Goal: Navigation & Orientation: Understand site structure

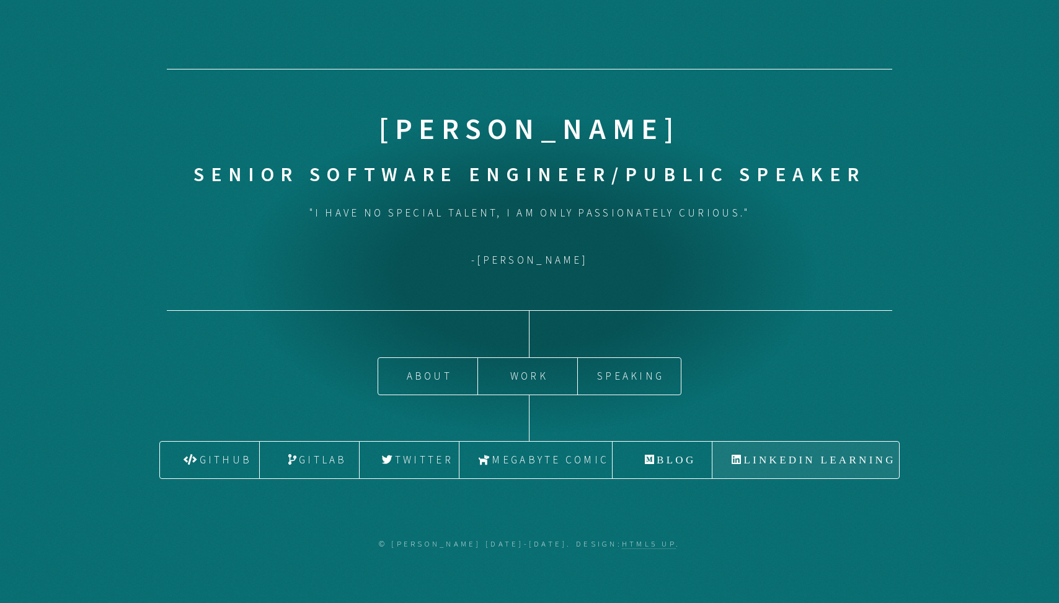
click at [767, 455] on link "LinkedIn Learning" at bounding box center [806, 460] width 187 height 37
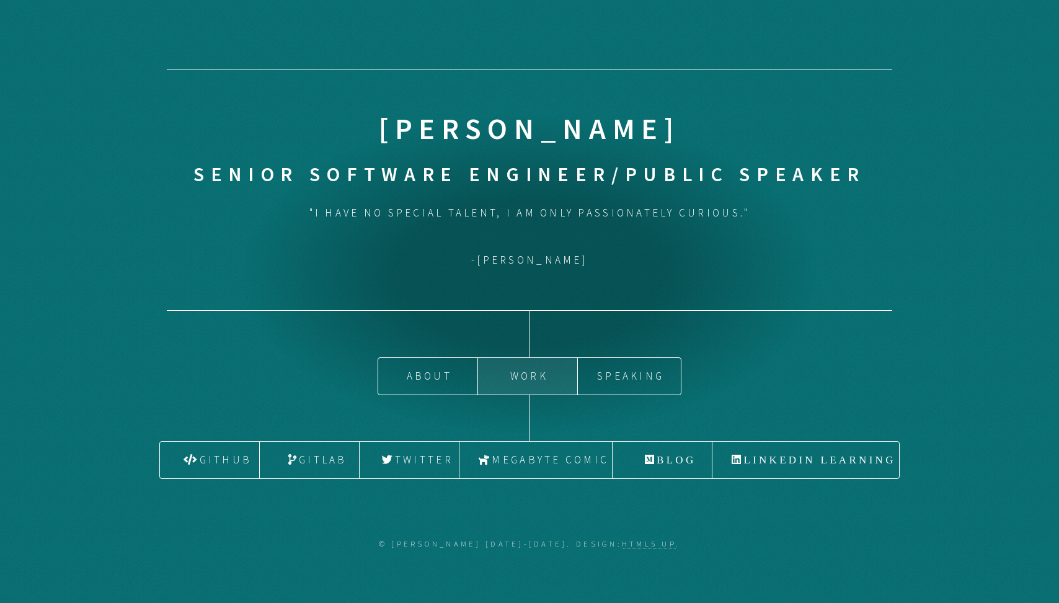
click at [527, 377] on link "Work" at bounding box center [527, 376] width 99 height 37
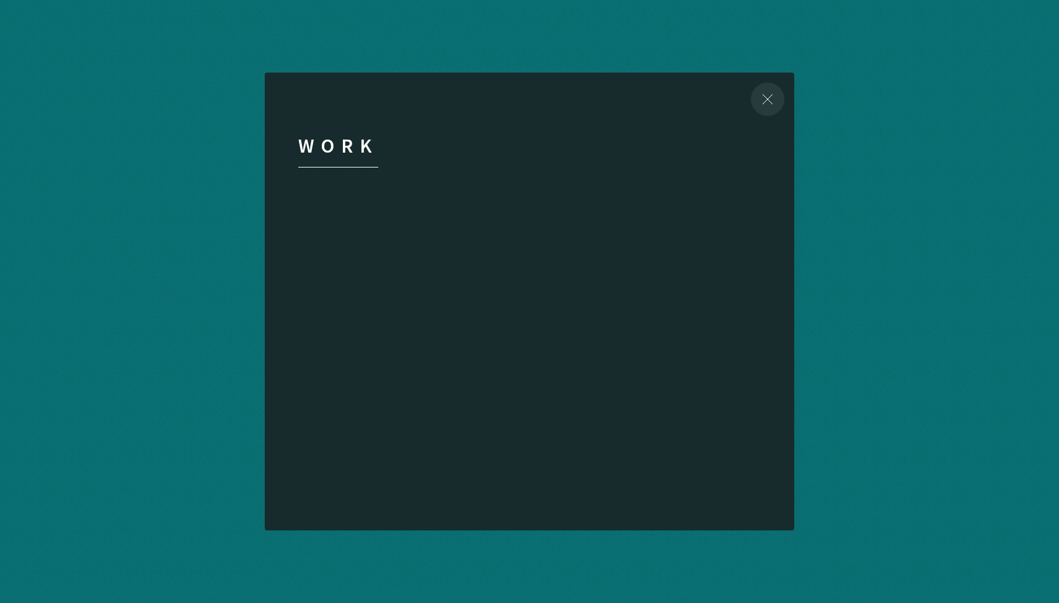
click at [767, 95] on div "Close" at bounding box center [767, 99] width 53 height 53
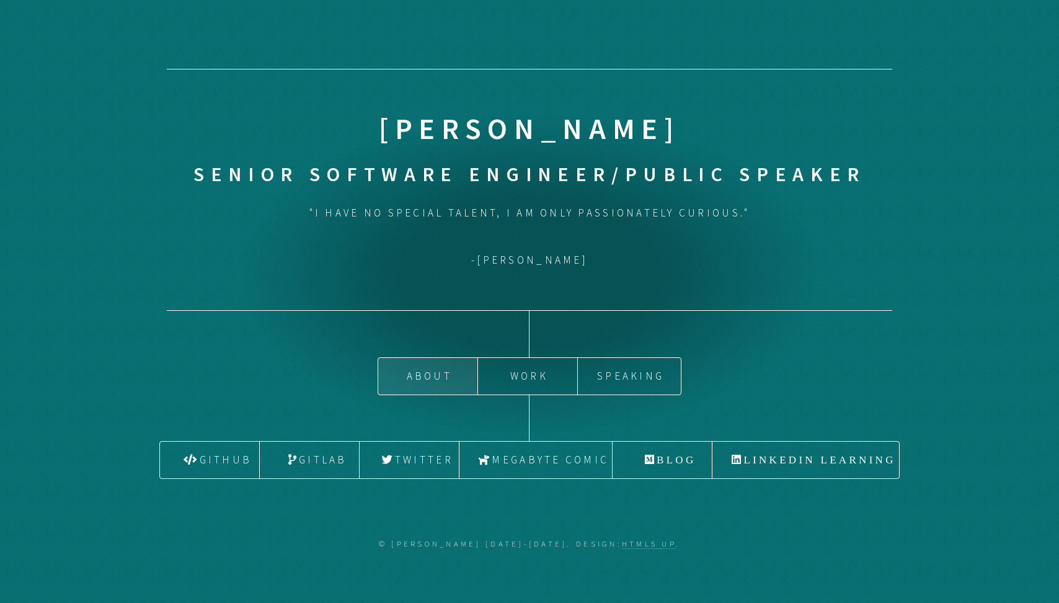
click at [443, 373] on link "About" at bounding box center [427, 376] width 99 height 37
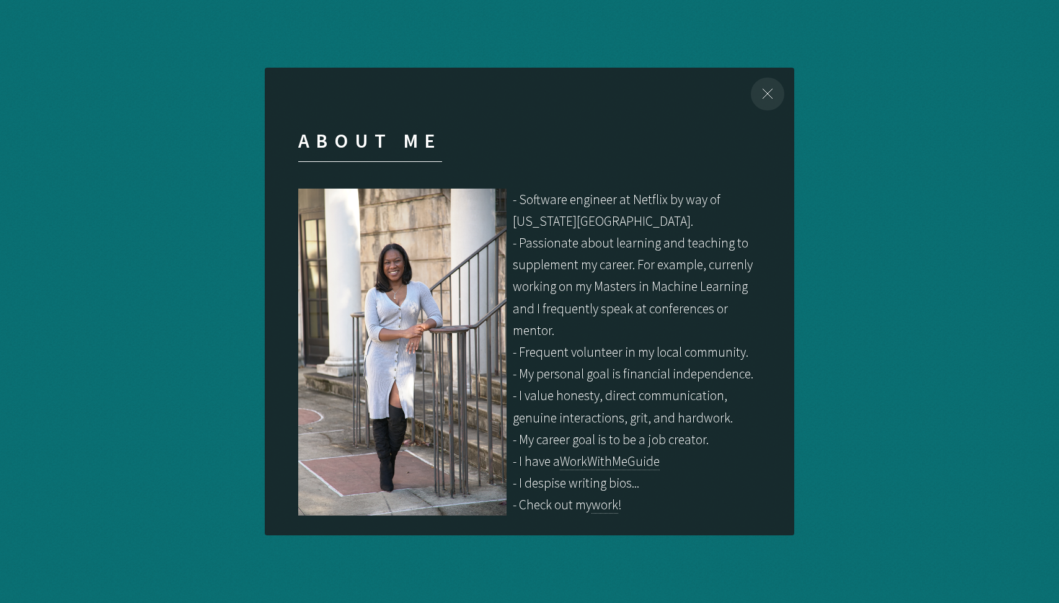
click at [768, 96] on div "Close" at bounding box center [767, 94] width 53 height 53
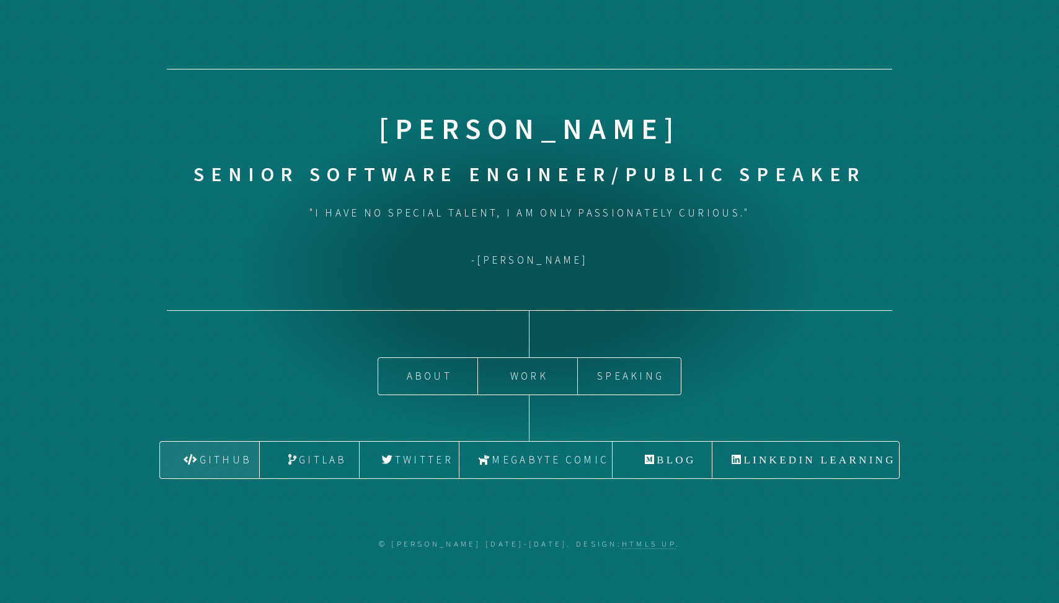
click at [236, 458] on link "Github" at bounding box center [209, 460] width 99 height 37
click at [404, 460] on link "Twitter" at bounding box center [409, 460] width 99 height 37
click at [669, 466] on link "Blog" at bounding box center [662, 460] width 99 height 37
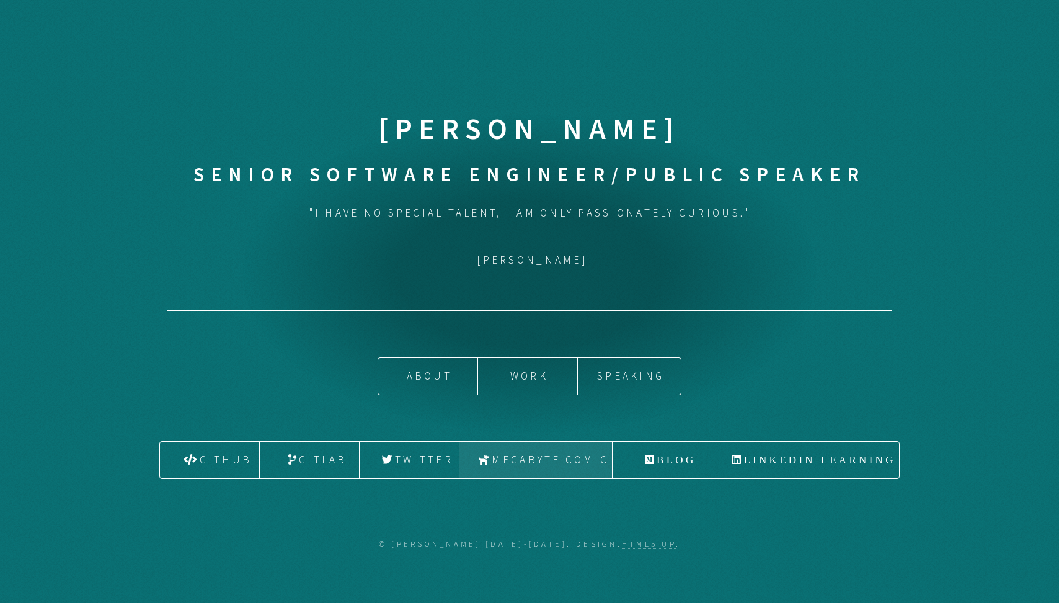
click at [565, 460] on link "Megabyte Comic" at bounding box center [536, 460] width 153 height 37
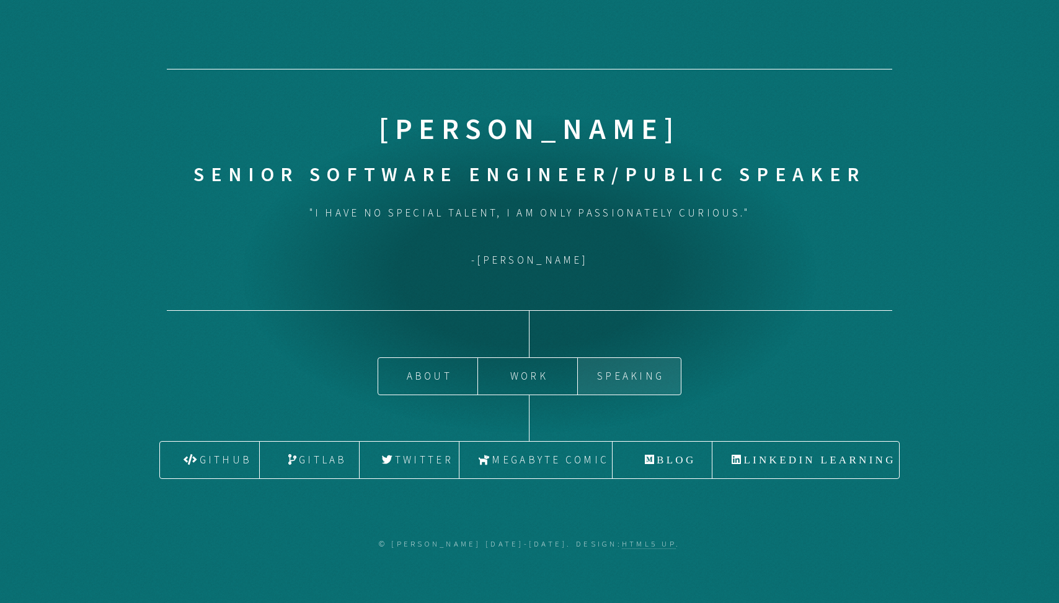
click at [642, 375] on link "Speaking" at bounding box center [629, 376] width 103 height 37
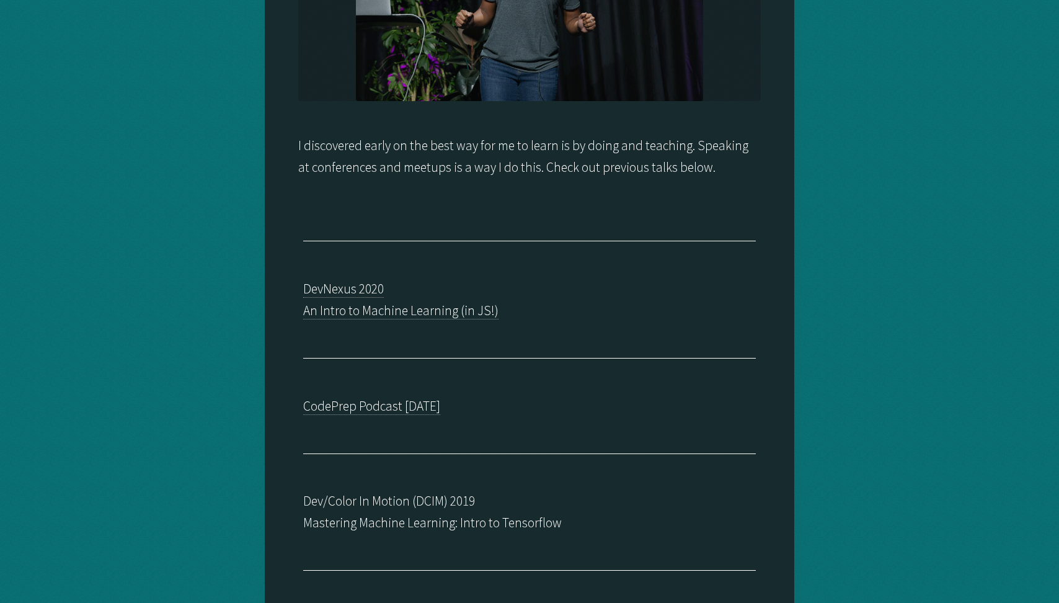
scroll to position [313, 0]
